Goal: Information Seeking & Learning: Find specific page/section

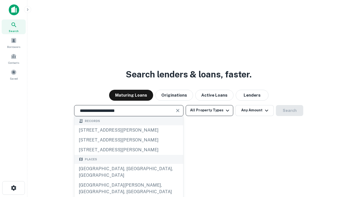
click at [129, 180] on div "[GEOGRAPHIC_DATA], [GEOGRAPHIC_DATA], [GEOGRAPHIC_DATA]" at bounding box center [128, 172] width 109 height 16
click at [210, 110] on button "All Property Types" at bounding box center [210, 110] width 48 height 11
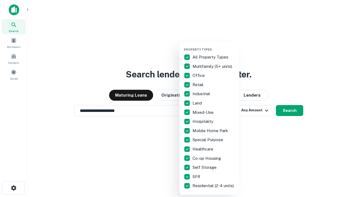
type input "**********"
click at [214, 46] on button "button" at bounding box center [214, 46] width 60 height 0
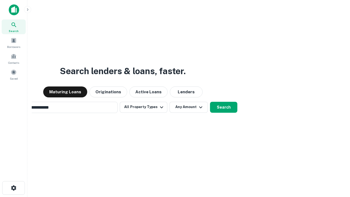
scroll to position [8, 0]
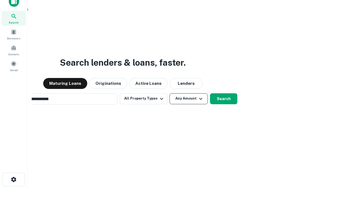
click at [170, 93] on button "Any Amount" at bounding box center [189, 98] width 38 height 11
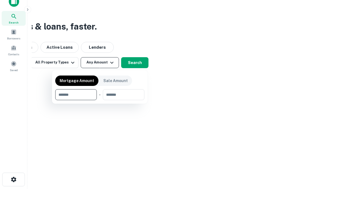
scroll to position [9, 0]
type input "*******"
click at [100, 100] on button "button" at bounding box center [99, 100] width 89 height 0
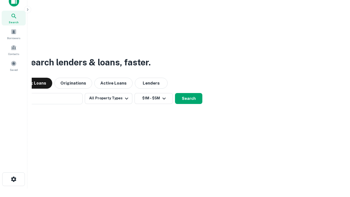
scroll to position [8, 0]
click at [175, 93] on button "Search" at bounding box center [188, 98] width 27 height 11
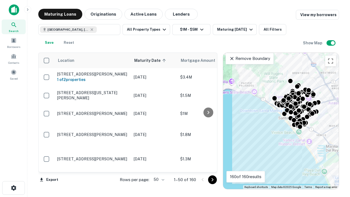
click at [158, 180] on body "Search Borrowers Contacts Saved Maturing Loans Originations Active Loans Lender…" at bounding box center [175, 98] width 350 height 197
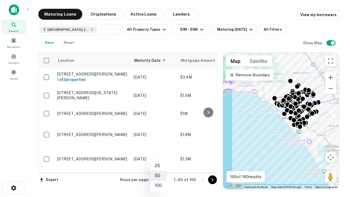
click at [158, 166] on li "25" at bounding box center [159, 166] width 16 height 10
